Goal: Task Accomplishment & Management: Complete application form

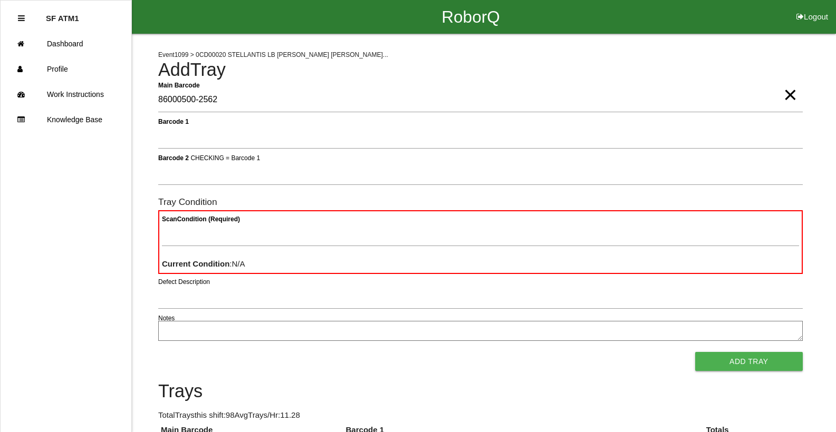
type Barcode "86000500-2562"
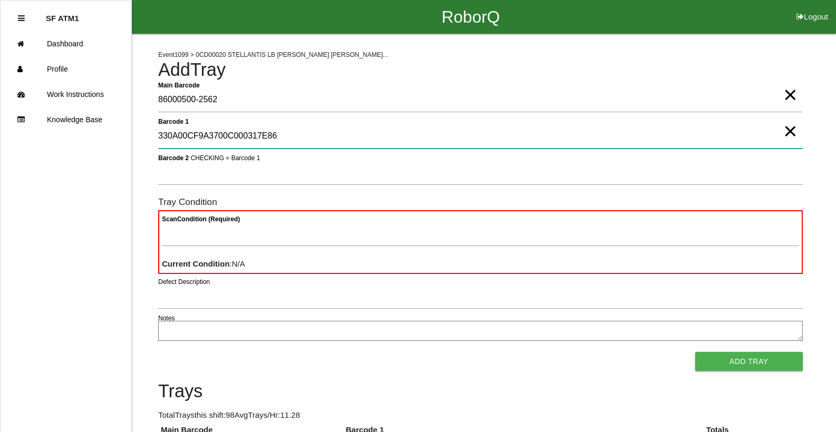
type 1 "330A00CF9A3700C000317E86"
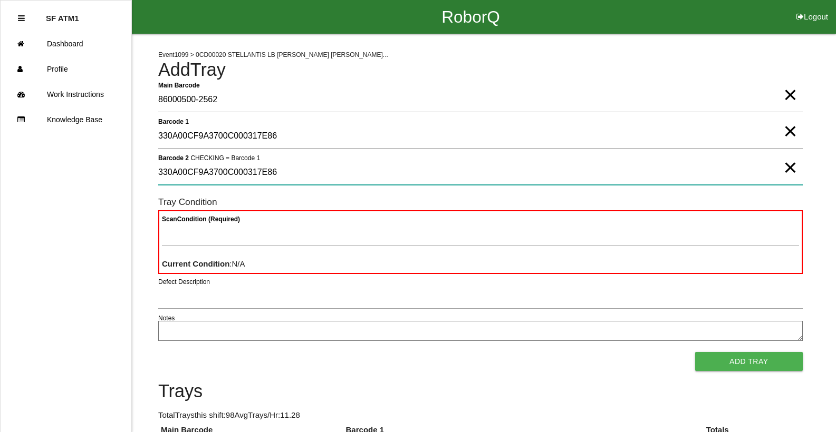
type 2 "330A00CF9A3700C000317E86"
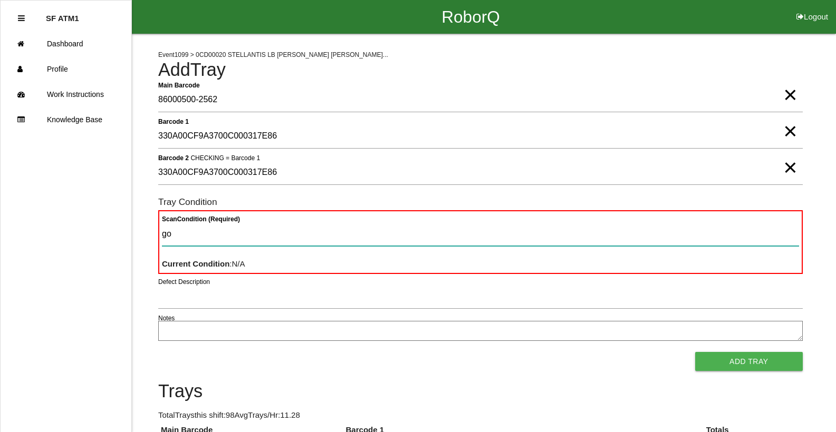
type Condition "goo"
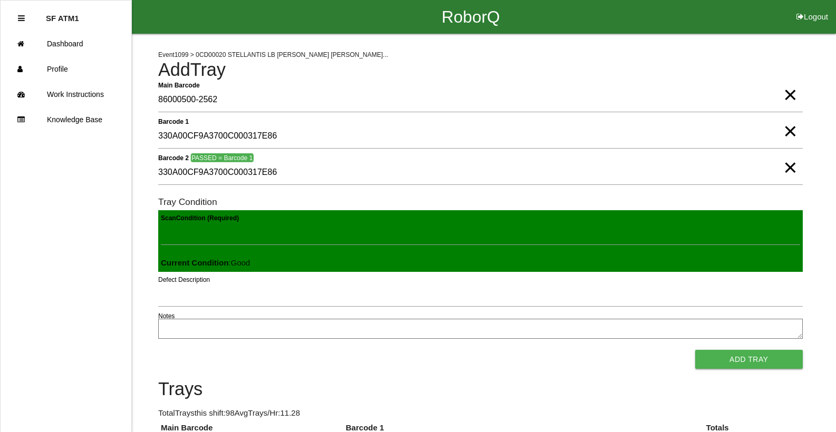
click at [695, 350] on button "Add Tray" at bounding box center [749, 359] width 108 height 19
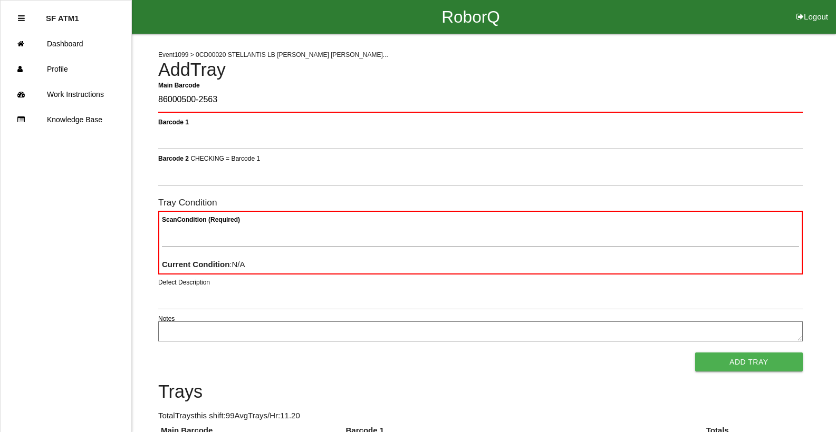
type Barcode "86000500-2563"
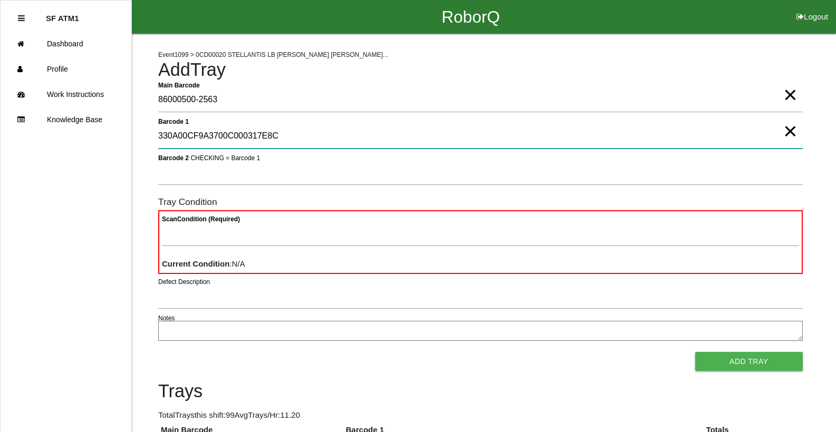
type 1 "330A00CF9A3700C000317E8C"
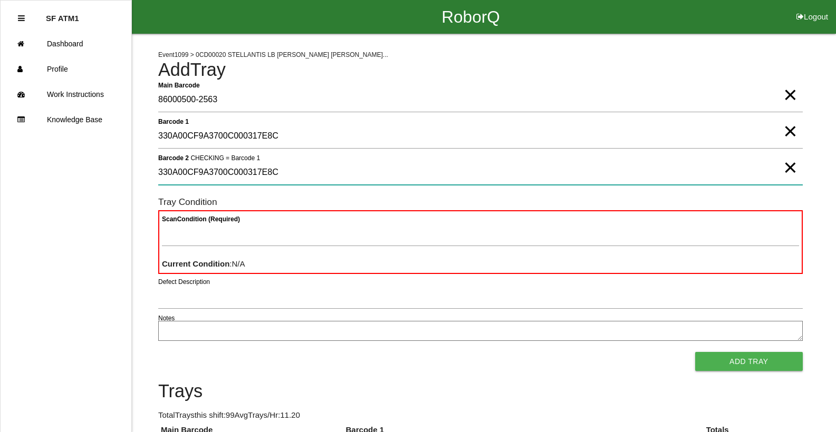
type 2 "330A00CF9A3700C000317E8C"
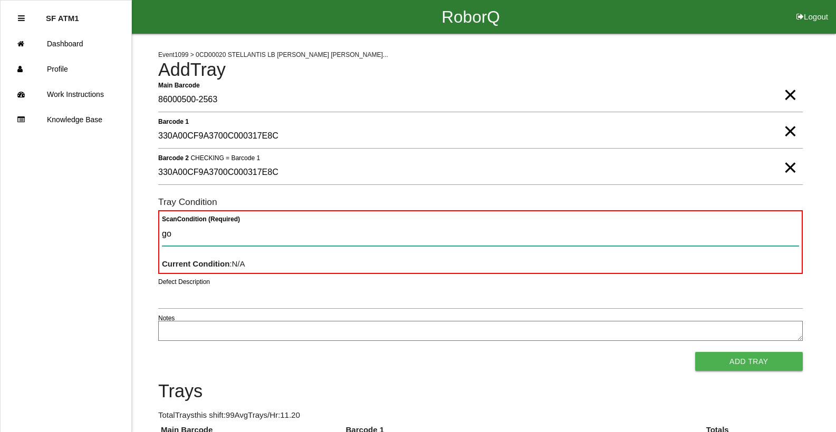
type Condition "goo"
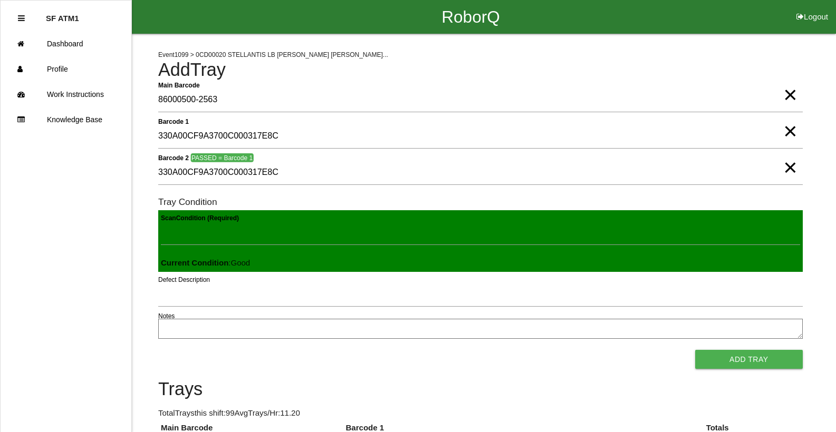
click at [695, 350] on button "Add Tray" at bounding box center [749, 359] width 108 height 19
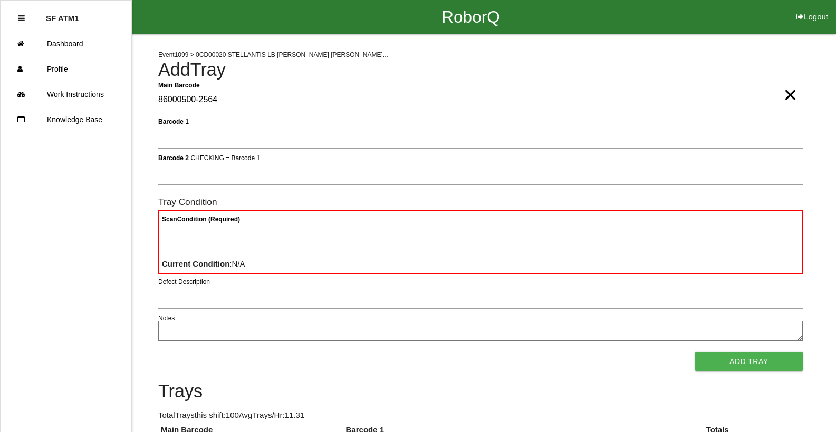
type Barcode "86000500-2564"
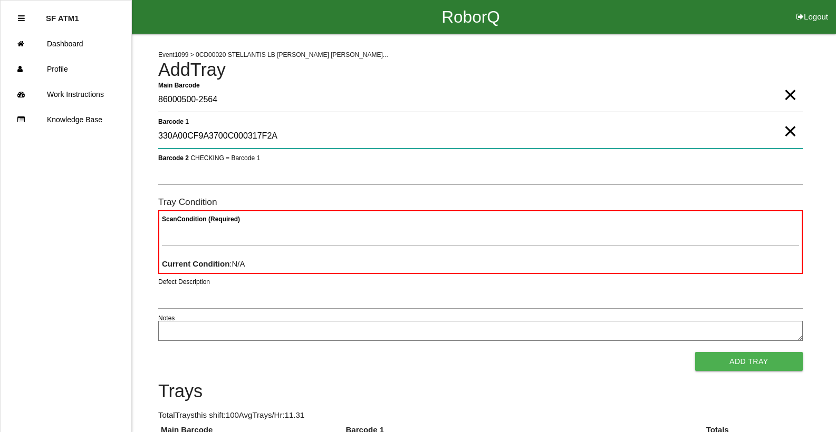
type 1 "330A00CF9A3700C000317F2A"
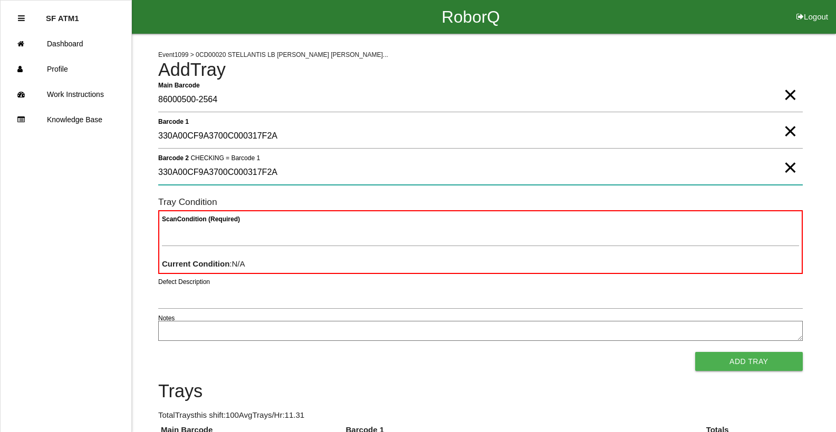
type 2 "330A00CF9A3700C000317F2A"
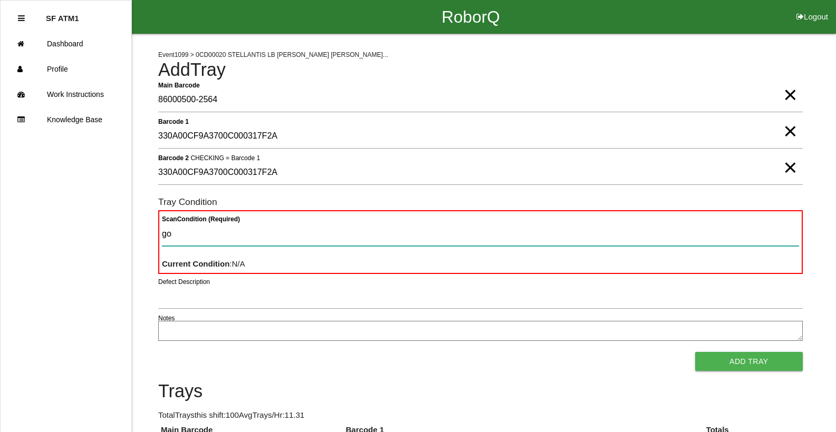
type Condition "goo"
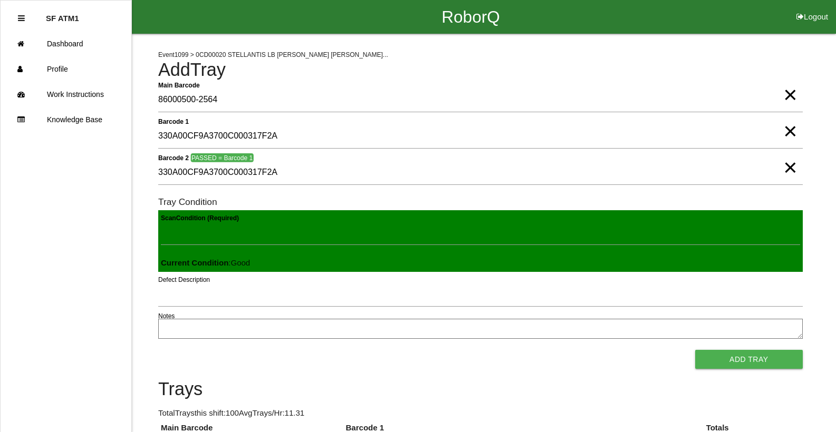
click at [695, 350] on button "Add Tray" at bounding box center [749, 359] width 108 height 19
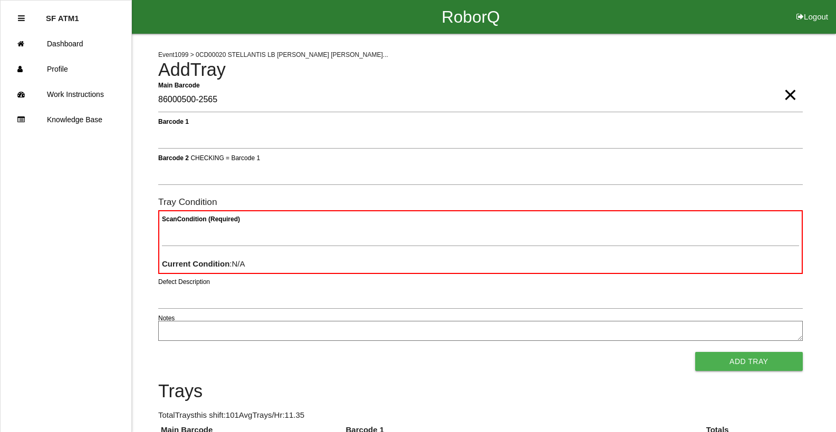
type Barcode "86000500-2565"
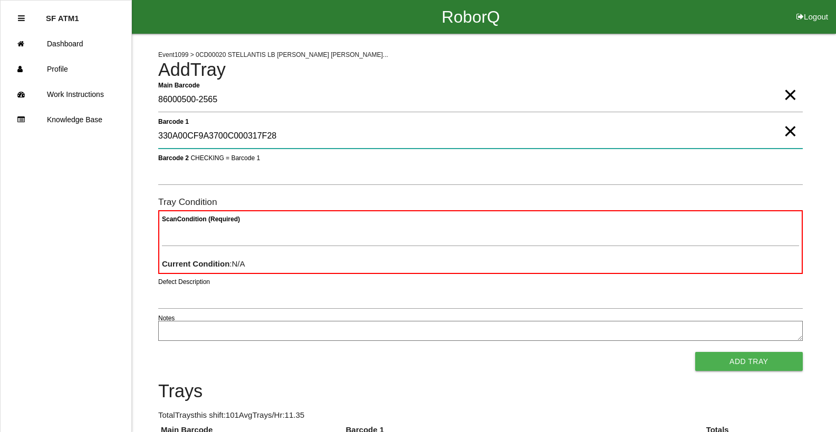
type 1 "330A00CF9A3700C000317F28"
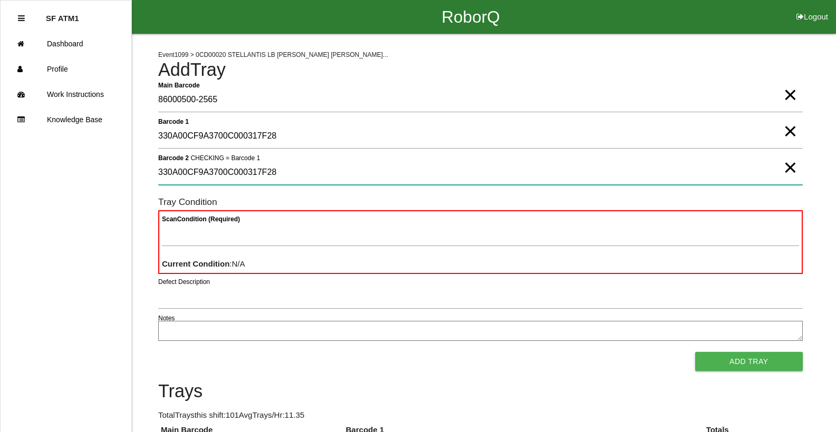
type 2 "330A00CF9A3700C000317F28"
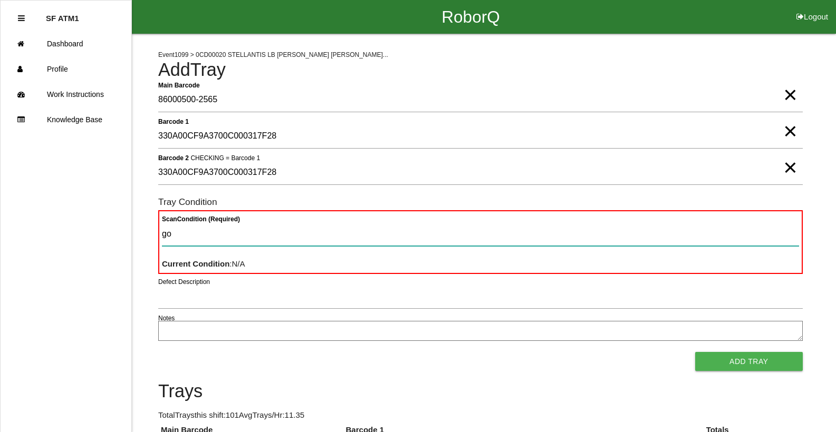
type Condition "goo"
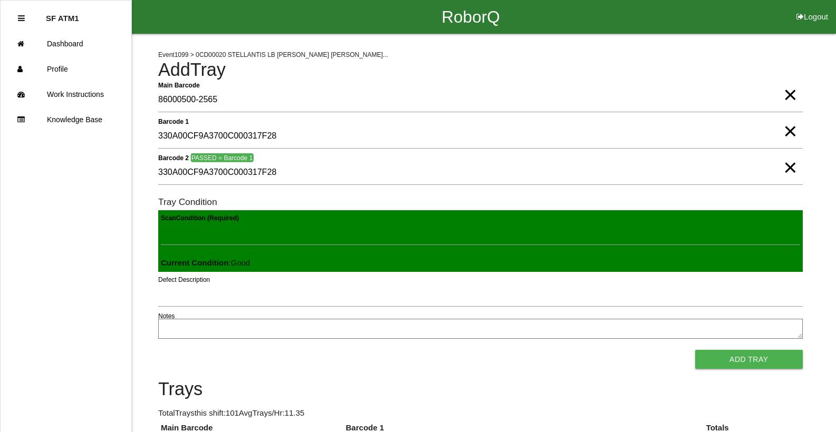
click at [695, 350] on button "Add Tray" at bounding box center [749, 359] width 108 height 19
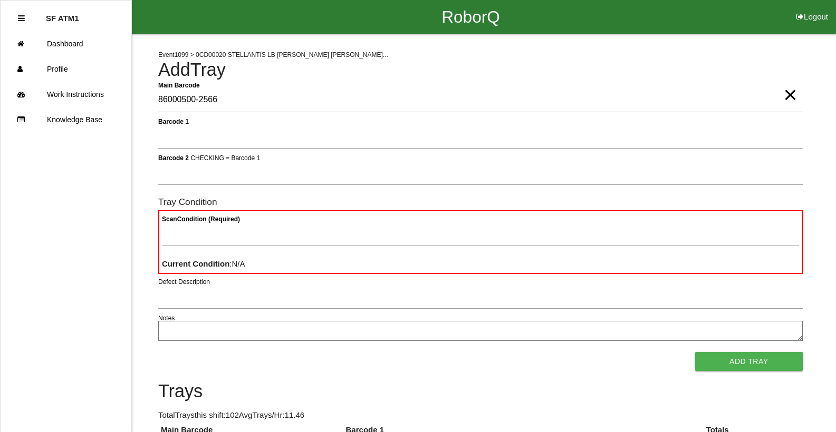
type Barcode "86000500-2566"
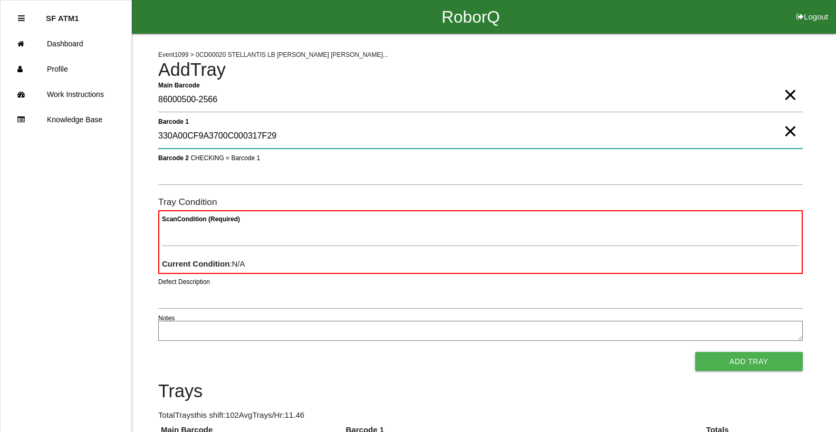
type 1 "330A00CF9A3700C000317F29"
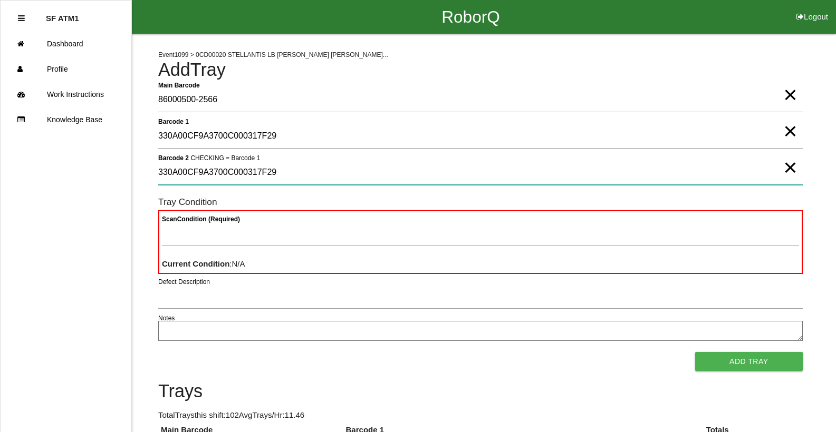
type 2 "330A00CF9A3700C000317F29"
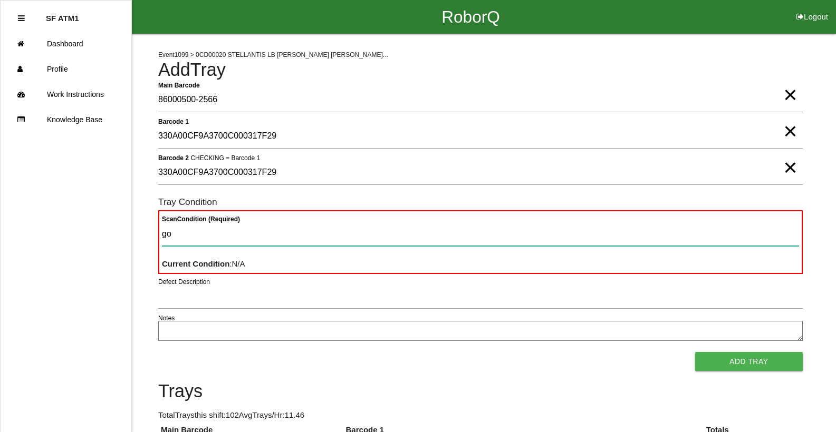
type Condition "goo"
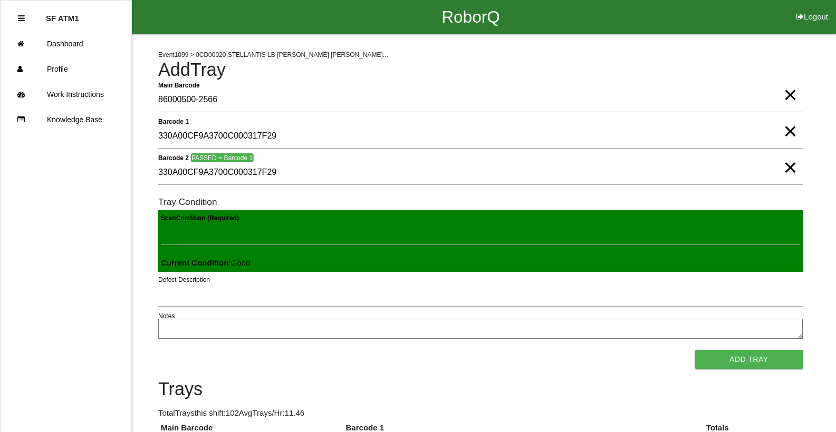
click button "Add Tray" at bounding box center [749, 359] width 108 height 19
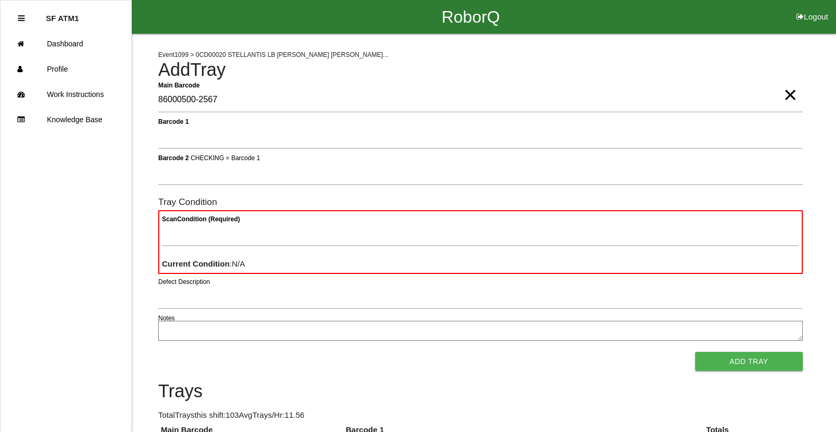
type Barcode "86000500-2567"
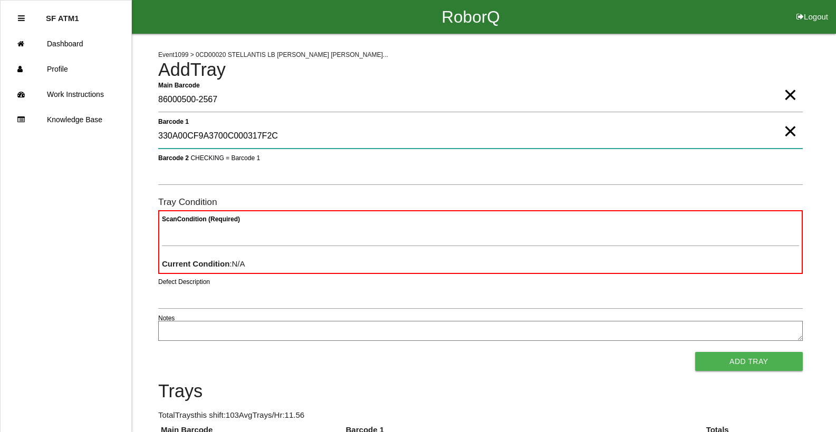
type 1 "330A00CF9A3700C000317F2C"
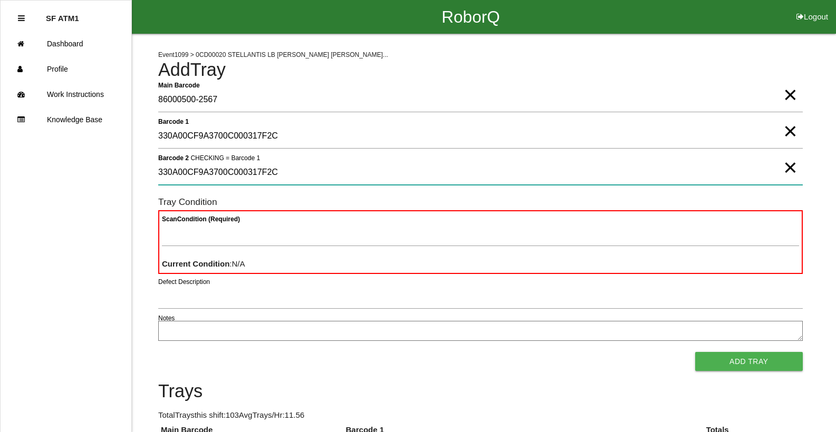
type 2 "330A00CF9A3700C000317F2C"
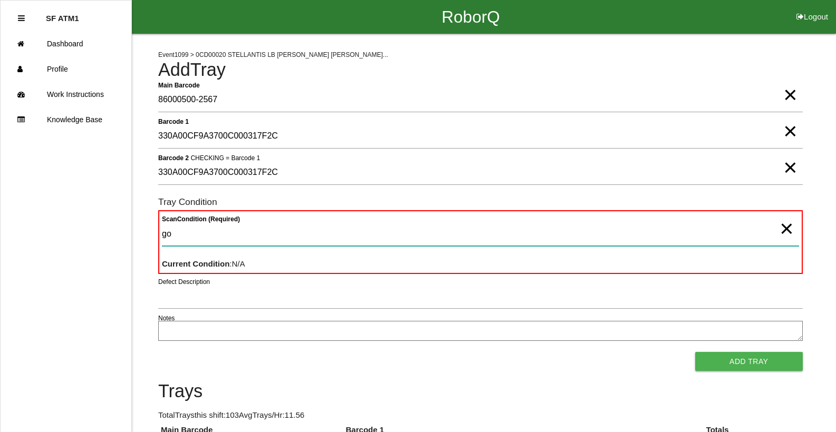
type Condition "goo"
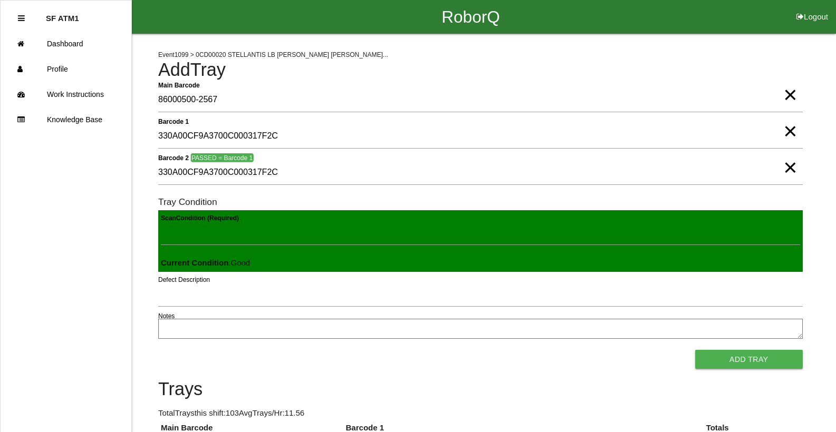
click at [695, 350] on button "Add Tray" at bounding box center [749, 359] width 108 height 19
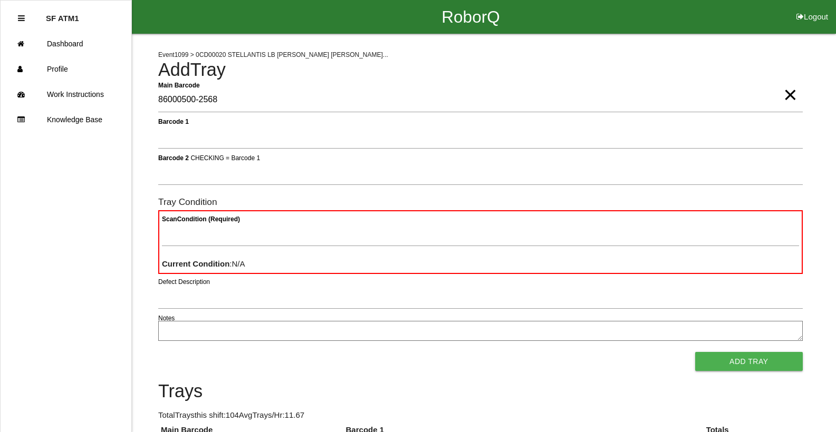
type Barcode "86000500-2568"
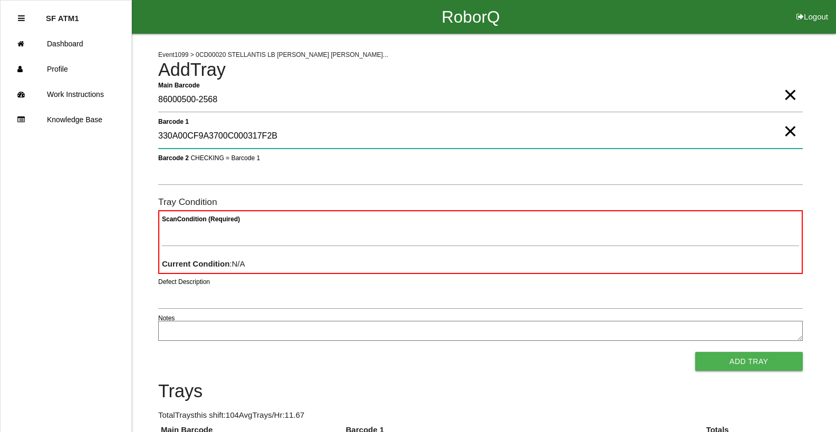
type 1 "330A00CF9A3700C000317F2B"
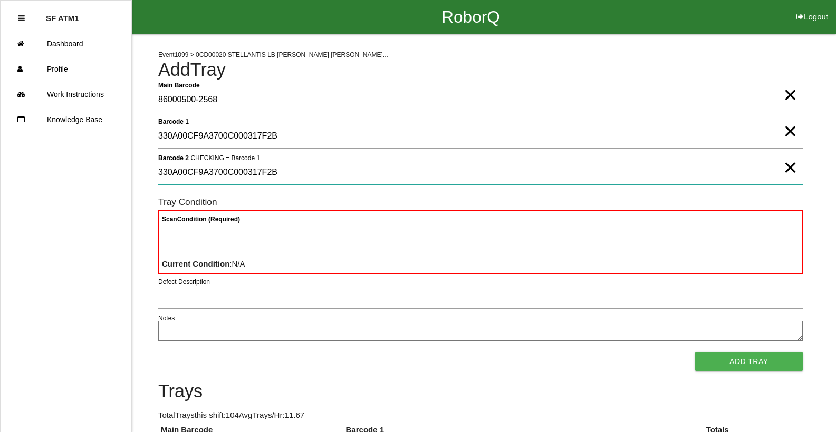
type 2 "330A00CF9A3700C000317F2B"
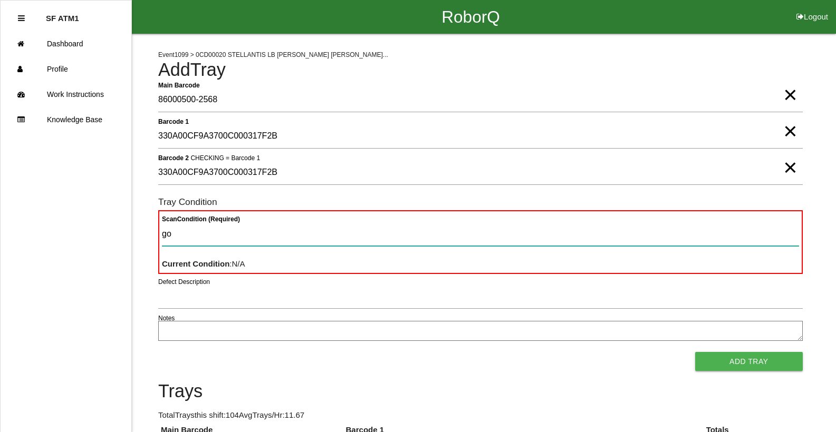
type Condition "goo"
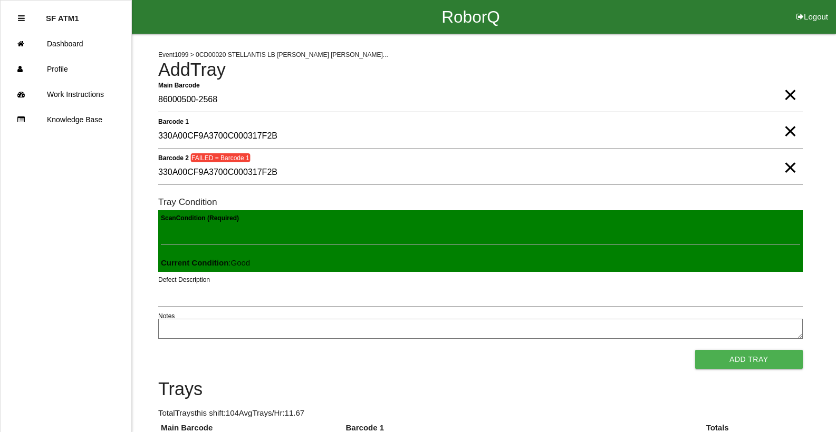
click at [695, 350] on button "Add Tray" at bounding box center [749, 359] width 108 height 19
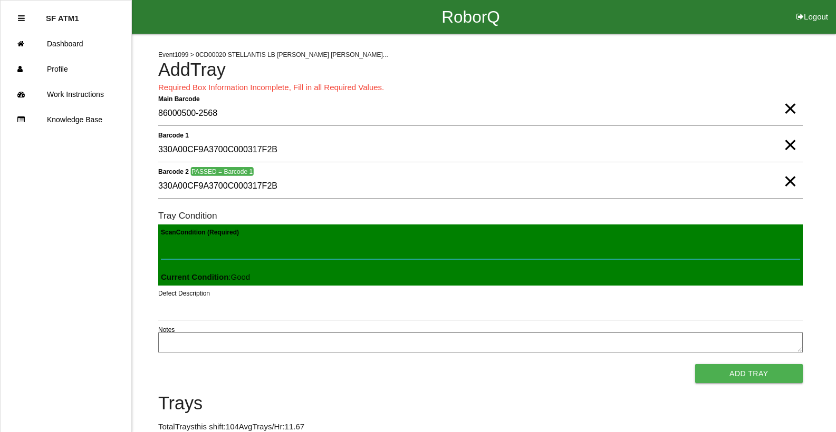
drag, startPoint x: 315, startPoint y: 237, endPoint x: 311, endPoint y: 246, distance: 9.4
click at [315, 238] on Condition "Scan Condition (Required)" at bounding box center [480, 247] width 639 height 24
type Condition "goo"
click at [695, 364] on button "Add Tray" at bounding box center [749, 373] width 108 height 19
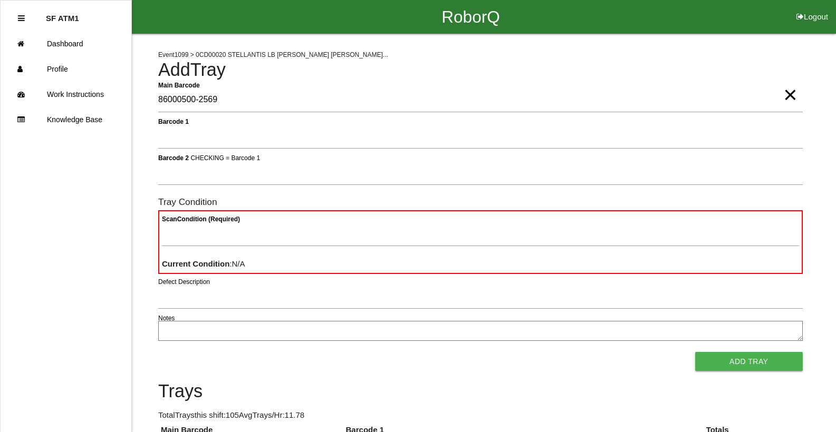
type Barcode "86000500-2569"
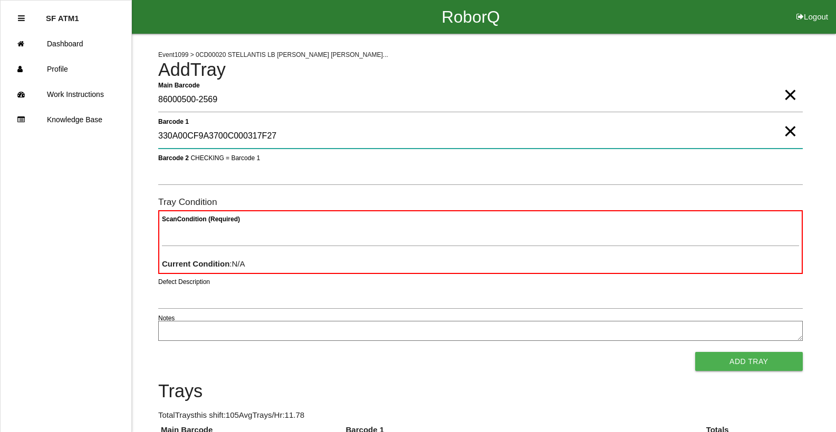
type 1 "330A00CF9A3700C000317F27"
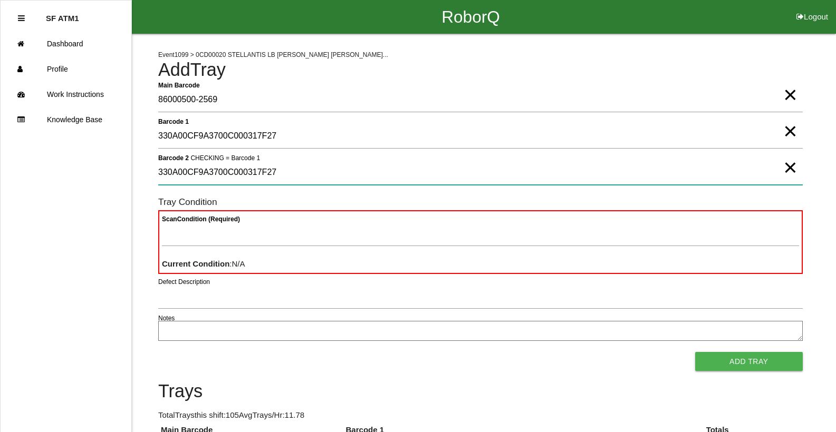
type 2 "330A00CF9A3700C000317F27"
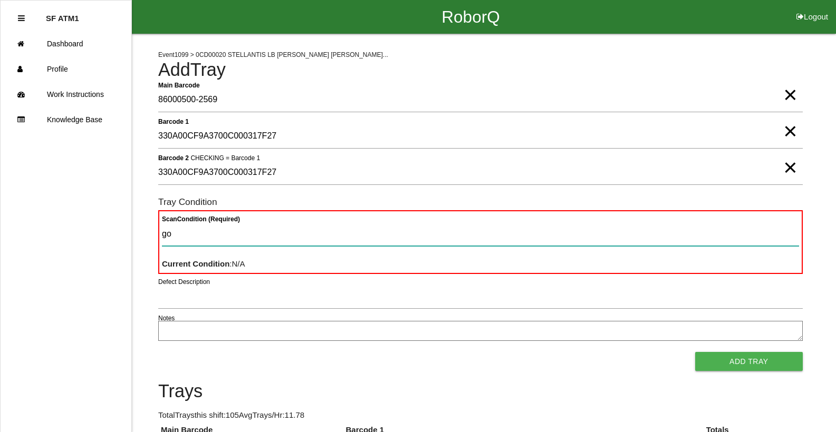
type Condition "goo"
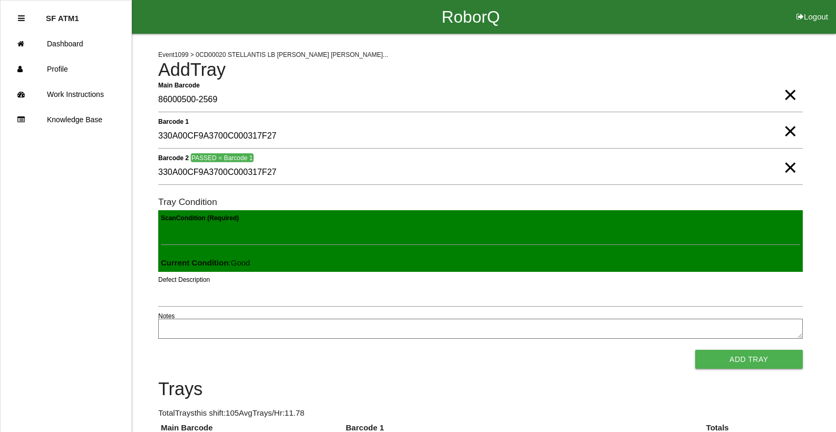
click at [695, 350] on button "Add Tray" at bounding box center [749, 359] width 108 height 19
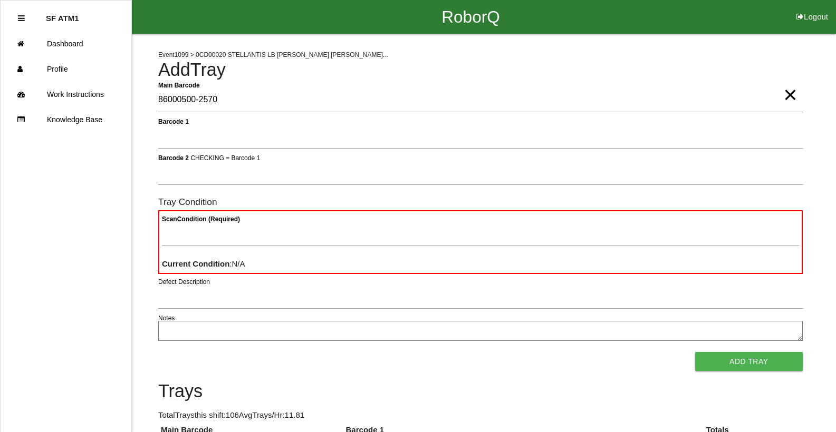
type Barcode "86000500-2570"
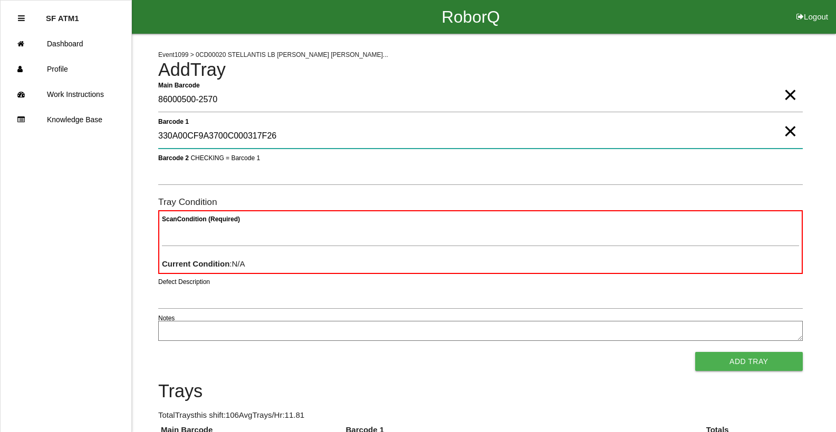
type 1 "330A00CF9A3700C000317F26"
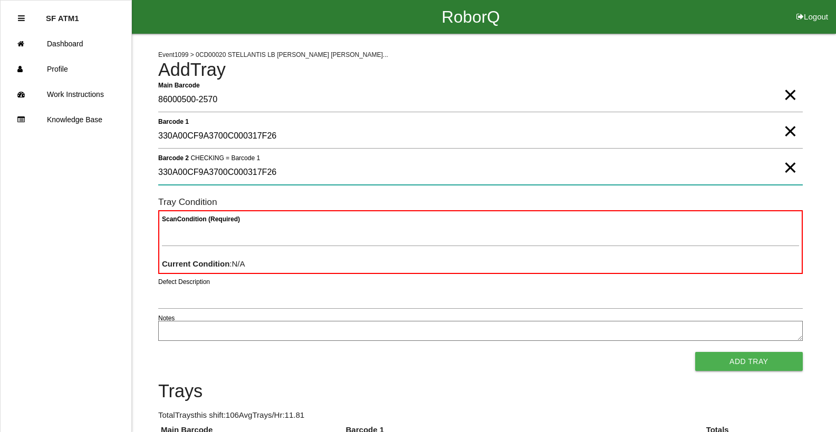
type 2 "330A00CF9A3700C000317F26"
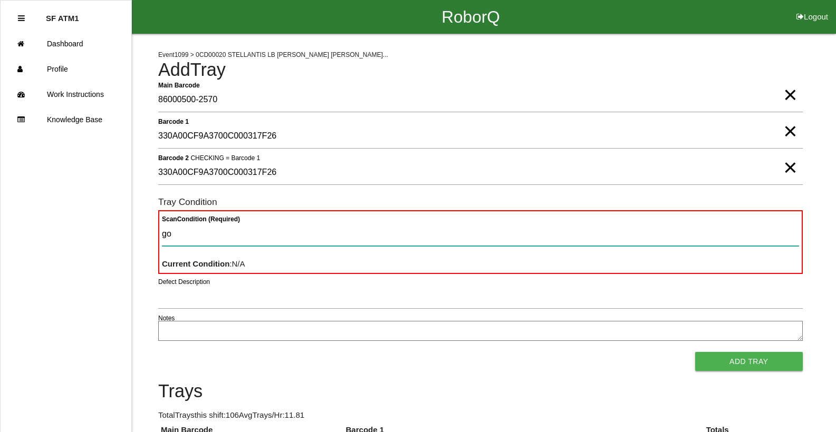
type Condition "goo"
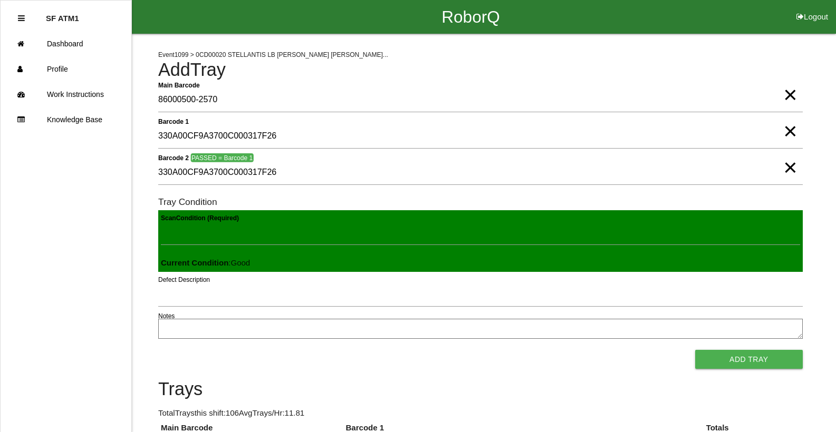
click at [695, 350] on button "Add Tray" at bounding box center [749, 359] width 108 height 19
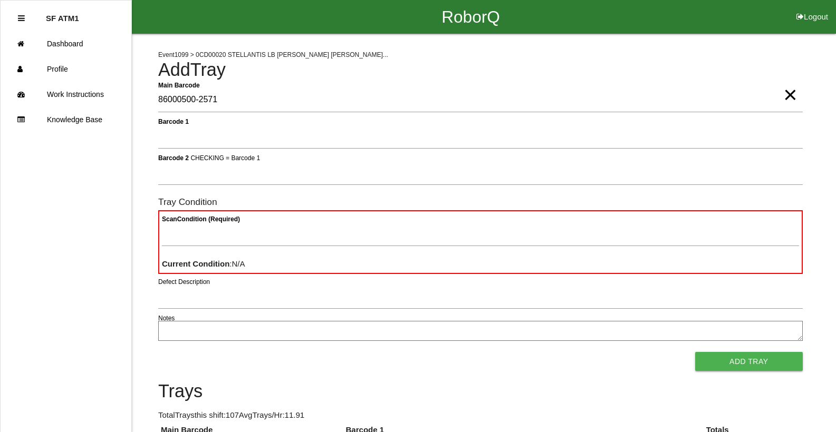
type Barcode "86000500-2571"
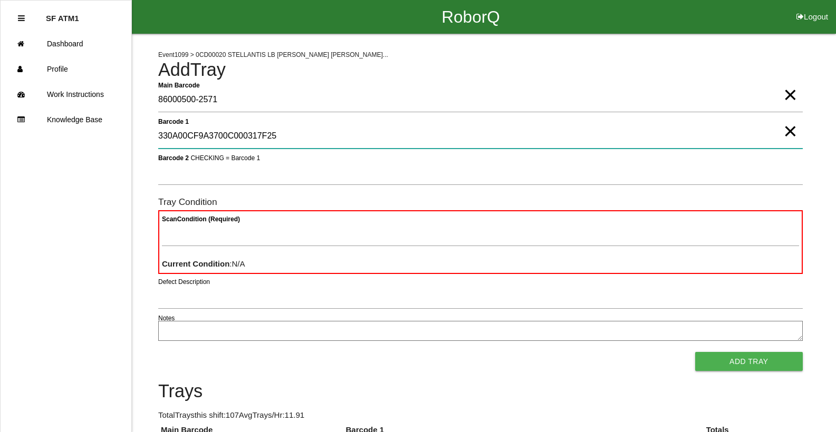
type 1 "330A00CF9A3700C000317F25"
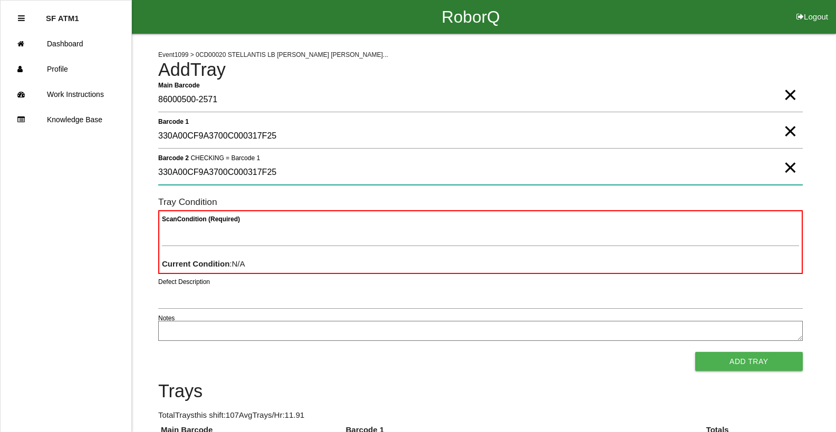
type 2 "330A00CF9A3700C000317F25"
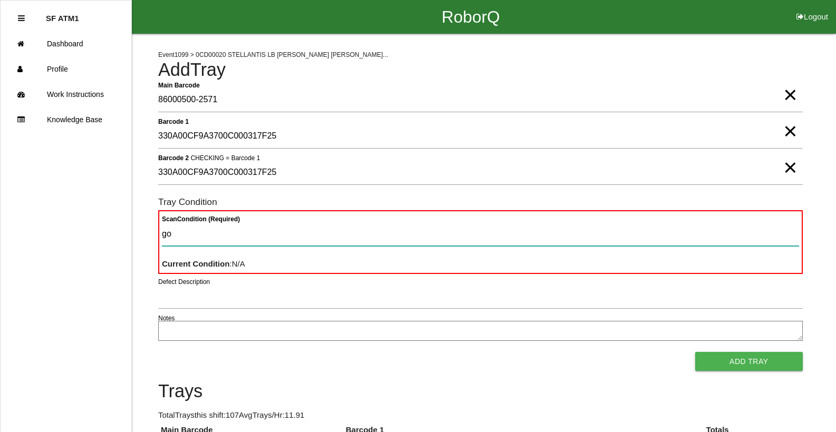
type Condition "goo"
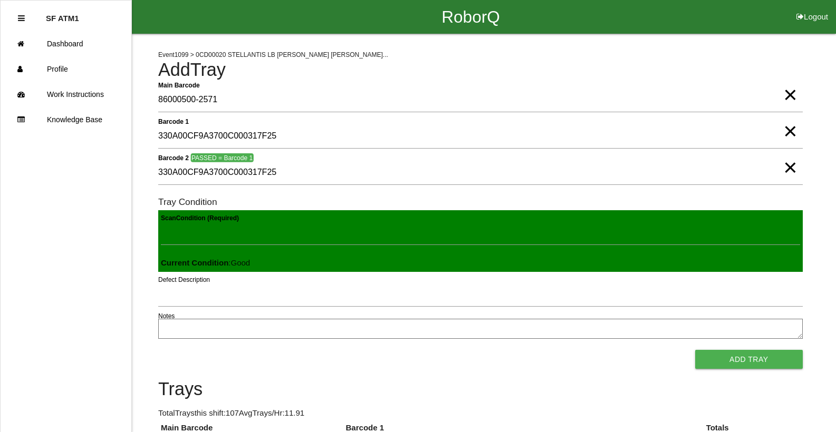
click at [695, 350] on button "Add Tray" at bounding box center [749, 359] width 108 height 19
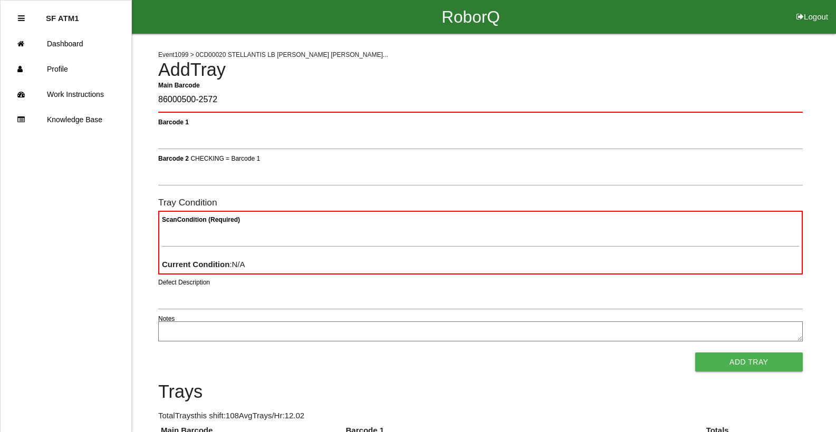
type Barcode "86000500-2572"
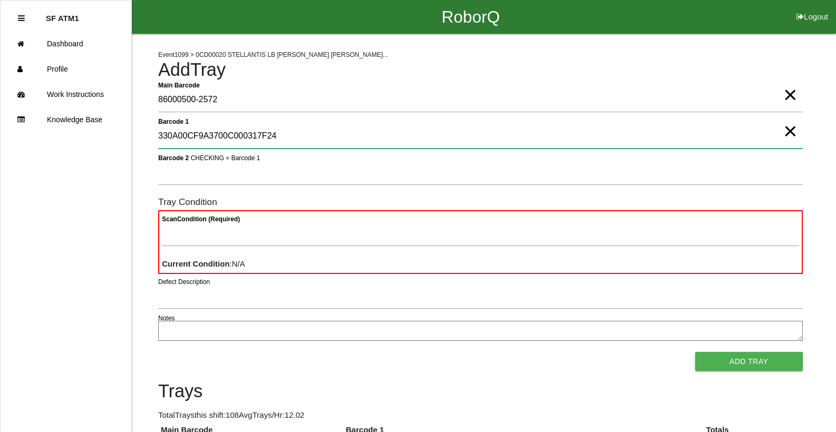
type 1 "330A00CF9A3700C000317F24"
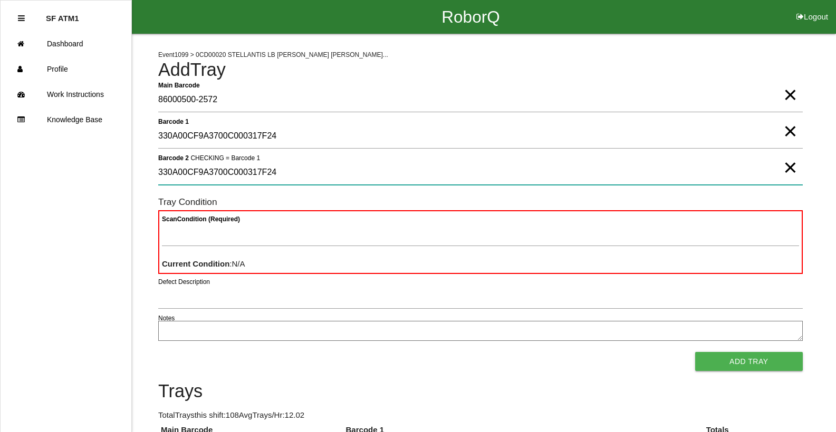
type 2 "330A00CF9A3700C000317F24"
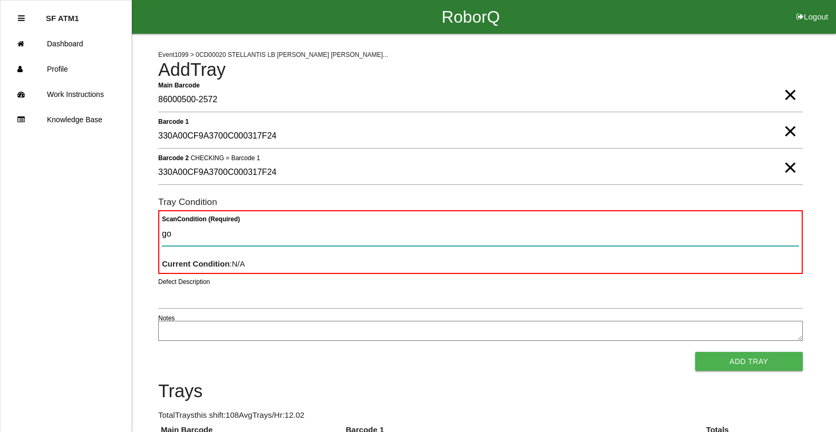
type Condition "goo"
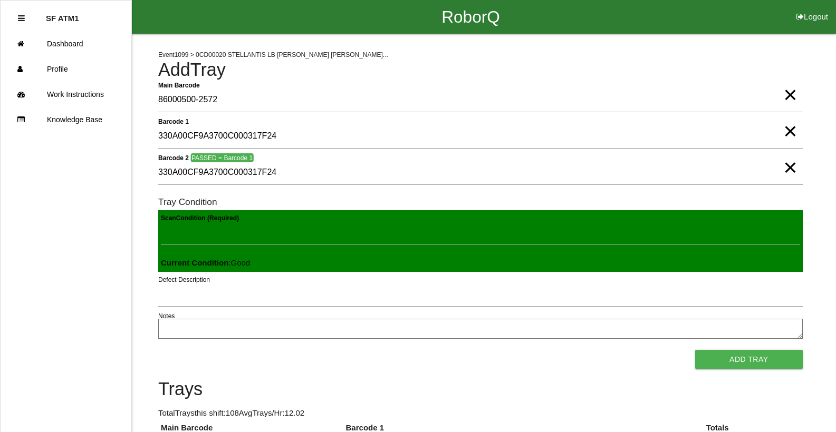
click at [695, 350] on button "Add Tray" at bounding box center [749, 359] width 108 height 19
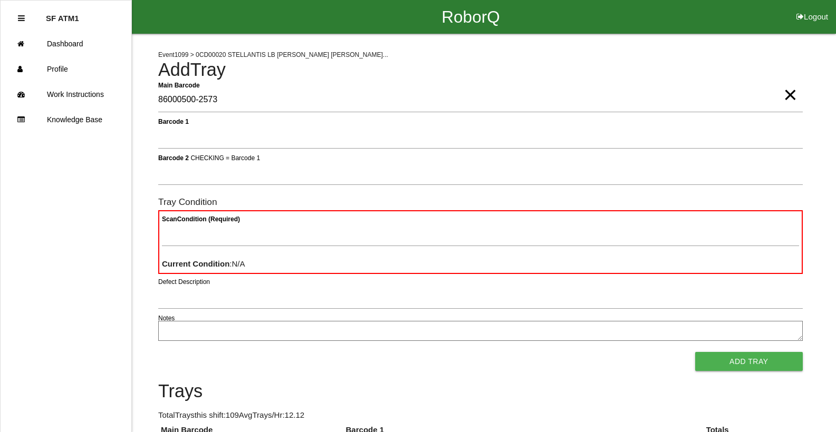
type Barcode "86000500-2573"
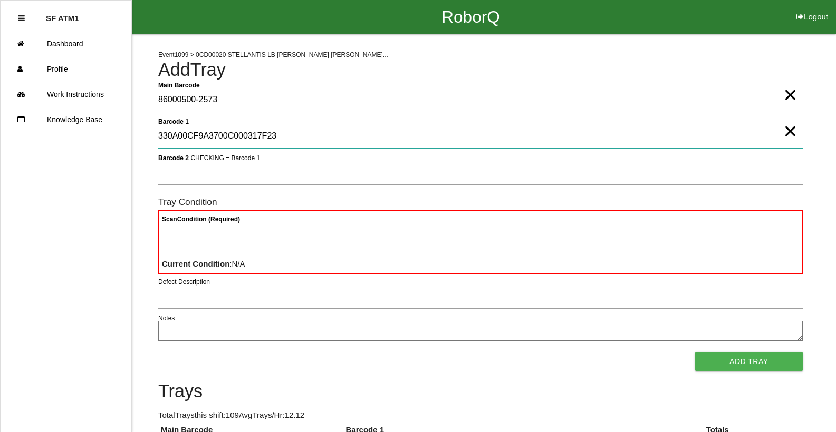
type 1 "330A00CF9A3700C000317F23"
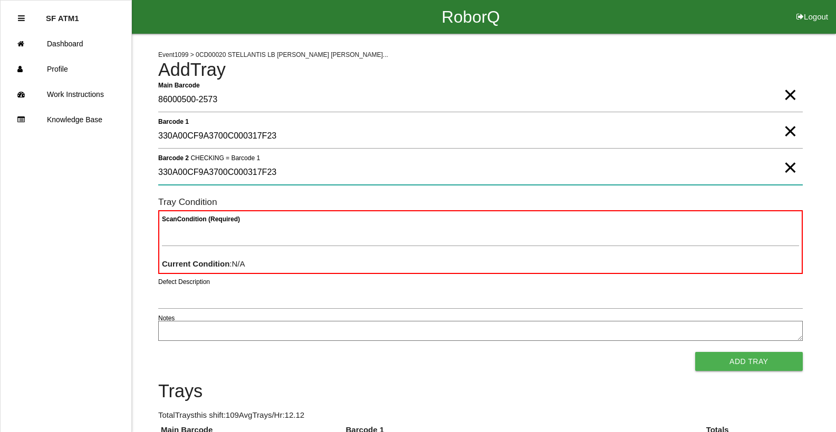
type 2 "330A00CF9A3700C000317F23"
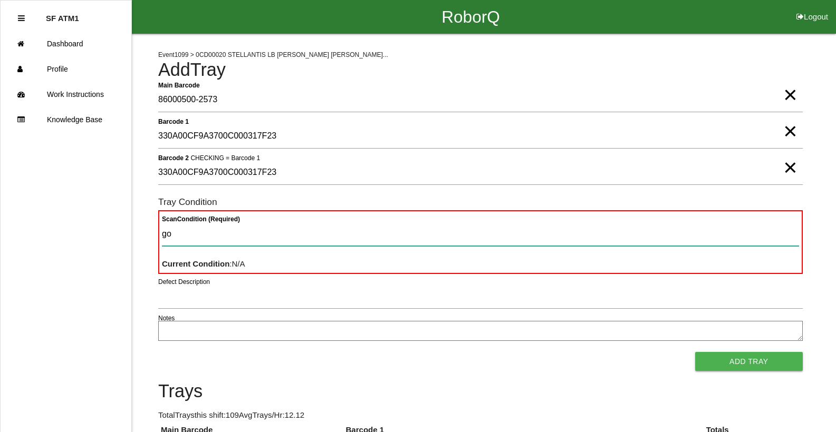
type Condition "goo"
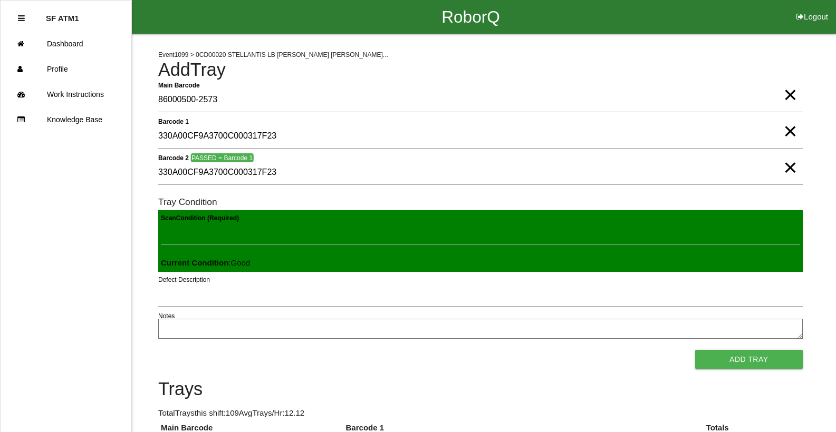
click at [695, 350] on button "Add Tray" at bounding box center [749, 359] width 108 height 19
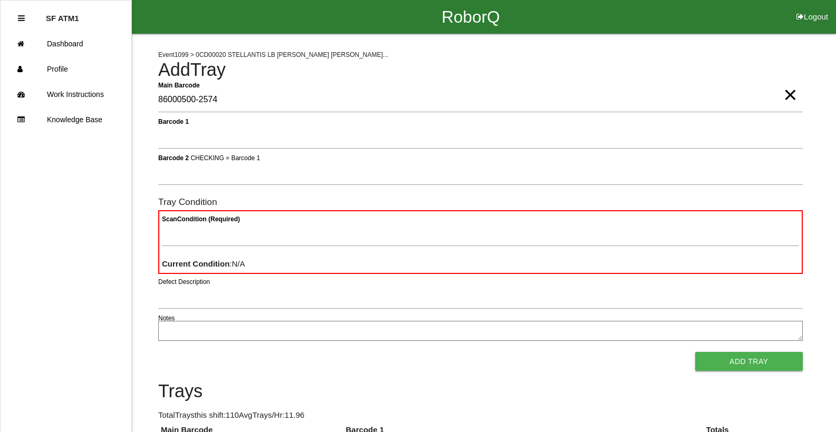
type Barcode "86000500-2574"
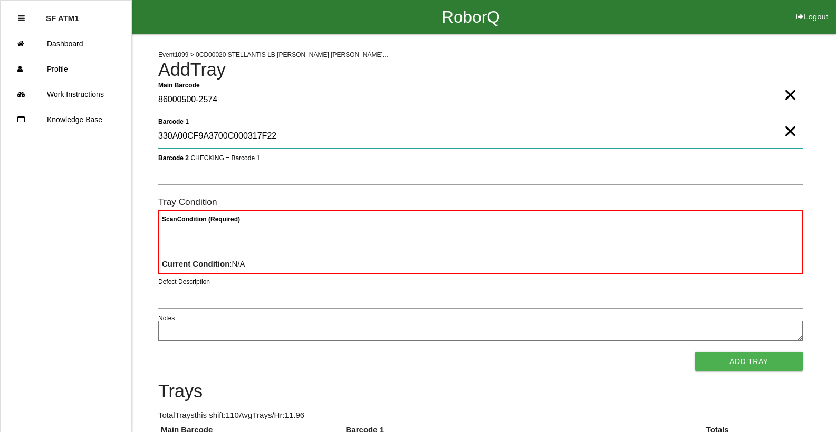
type 1 "330A00CF9A3700C000317F22"
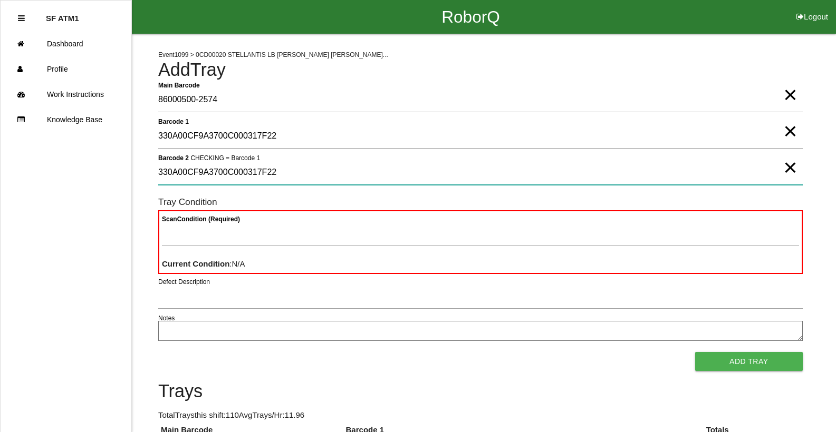
type 2 "330A00CF9A3700C000317F22"
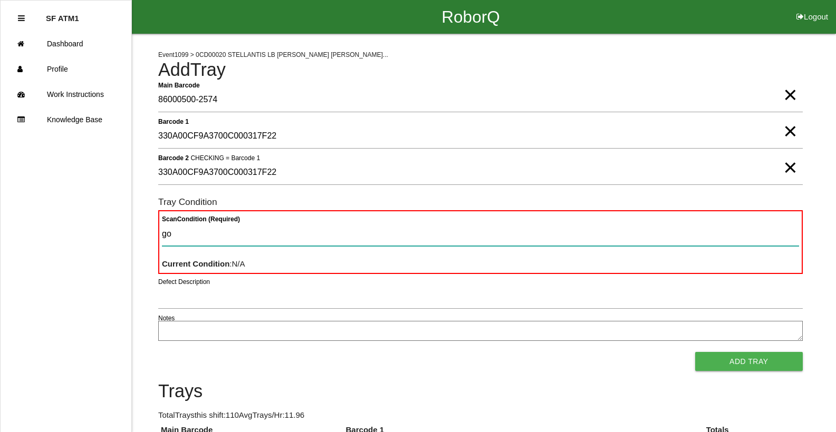
type Condition "goo"
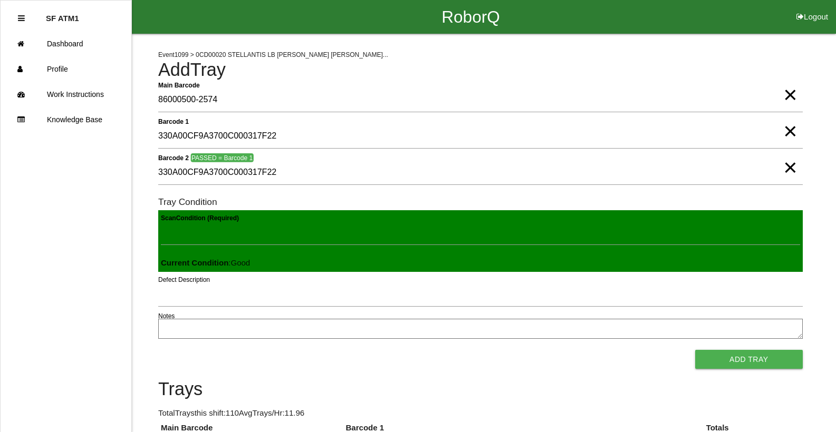
click at [695, 350] on button "Add Tray" at bounding box center [749, 359] width 108 height 19
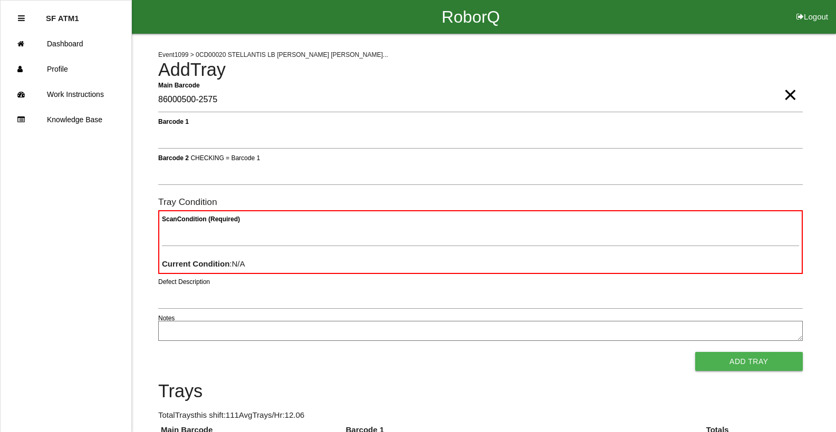
type Barcode "86000500-2575"
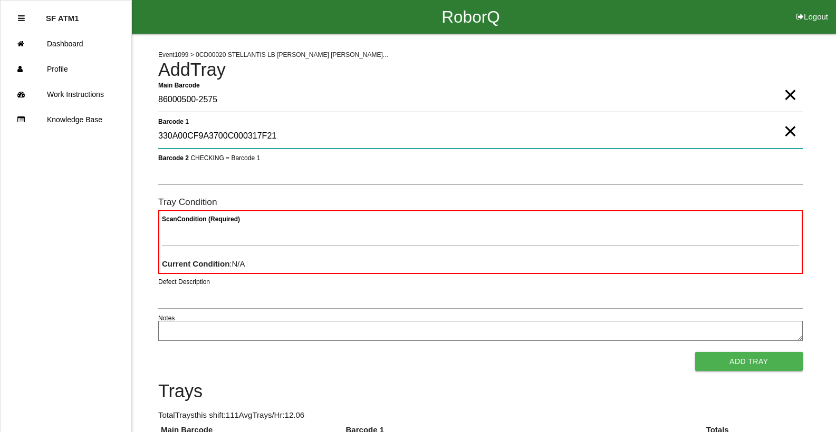
type 1 "330A00CF9A3700C000317F21"
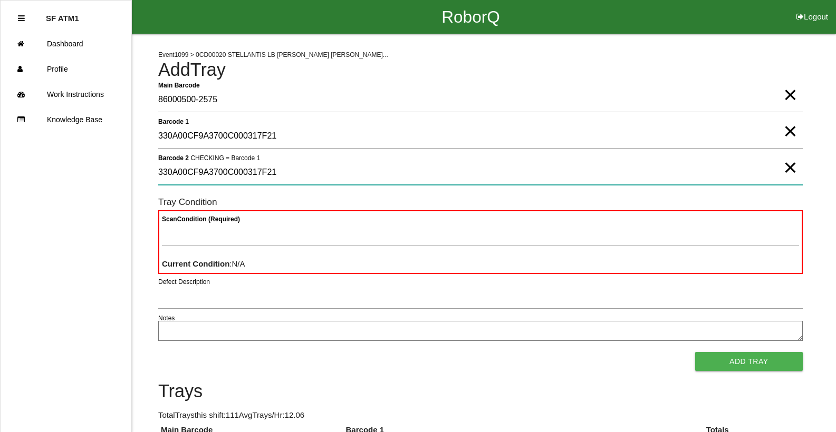
type 2 "330A00CF9A3700C000317F21"
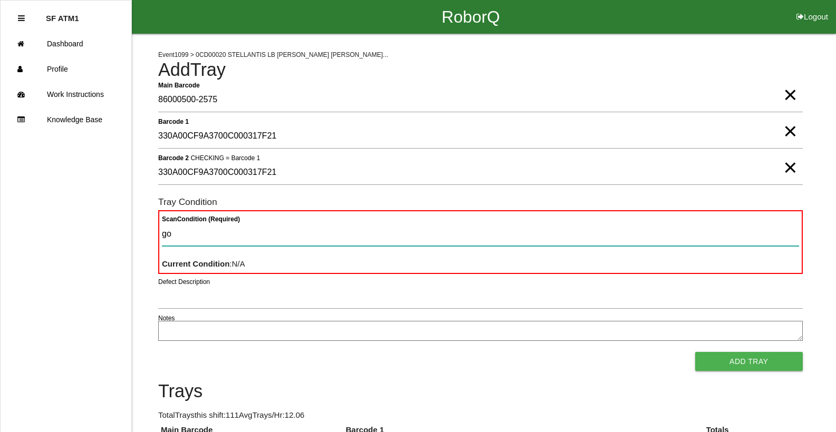
type Condition "goo"
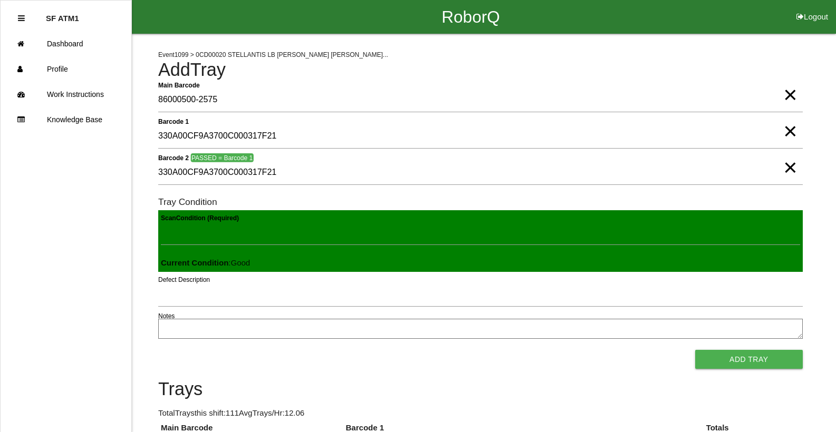
click at [695, 350] on button "Add Tray" at bounding box center [749, 359] width 108 height 19
